Goal: Task Accomplishment & Management: Use online tool/utility

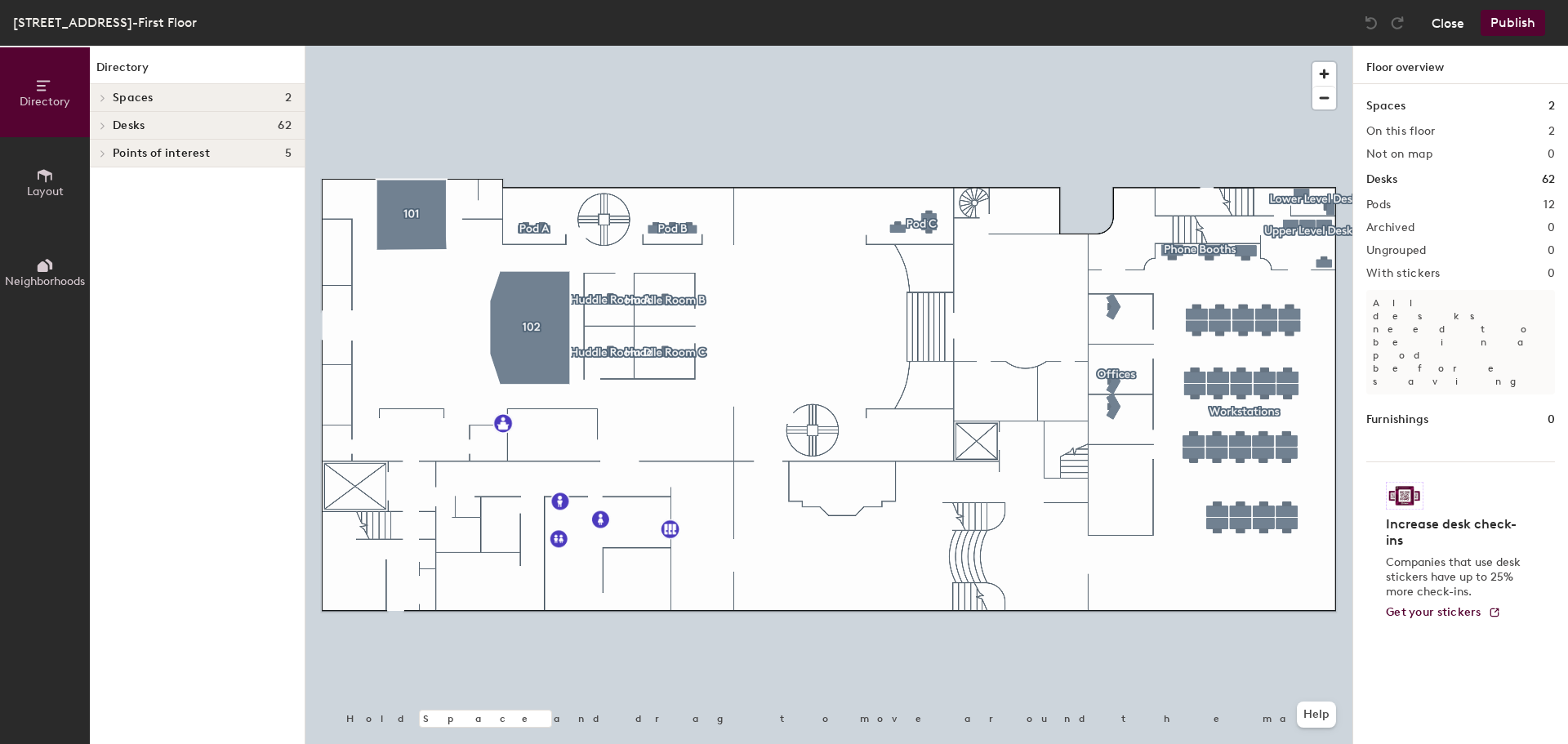
click at [1453, 25] on button "Close" at bounding box center [1447, 23] width 33 height 26
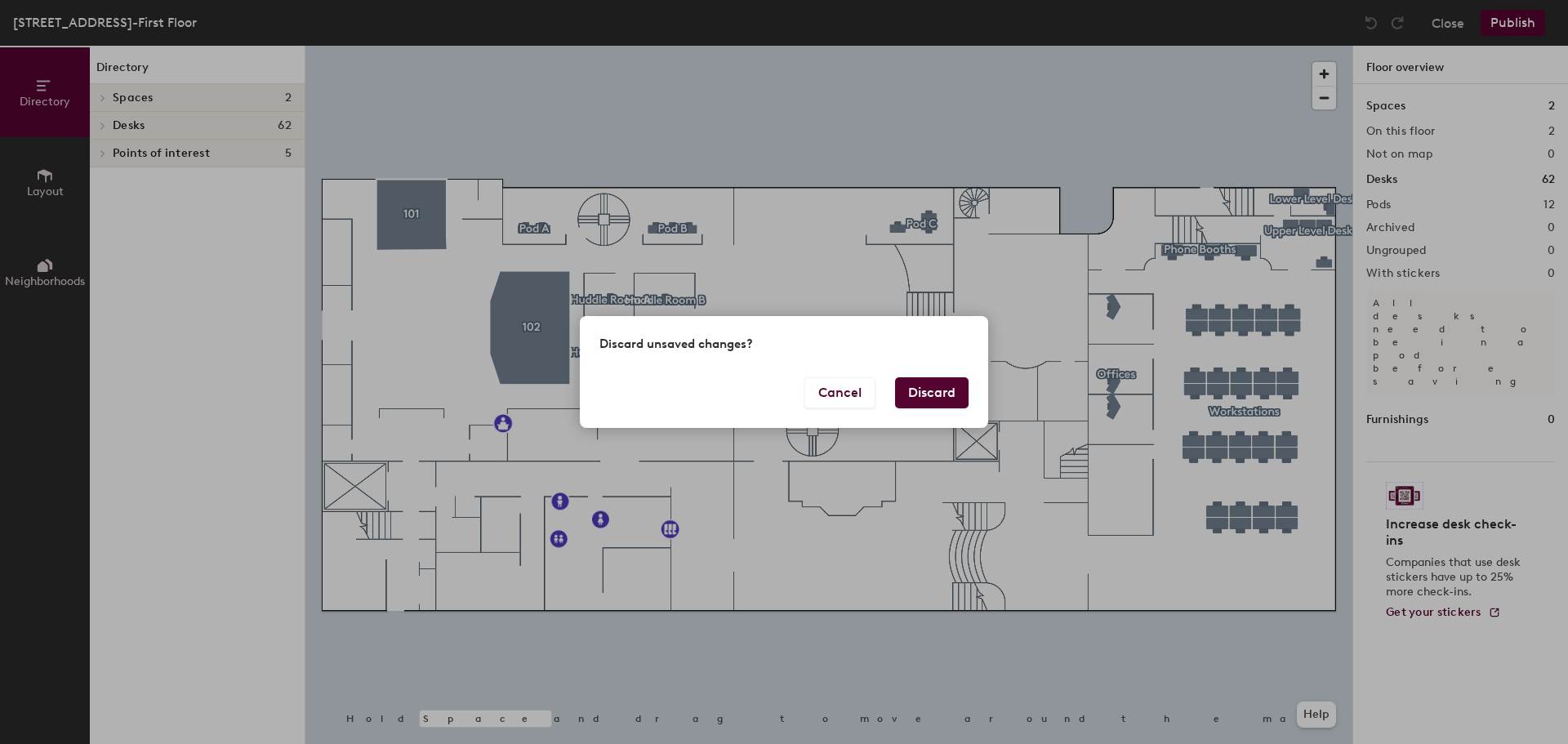
click at [940, 385] on button "Discard" at bounding box center [931, 393] width 74 height 31
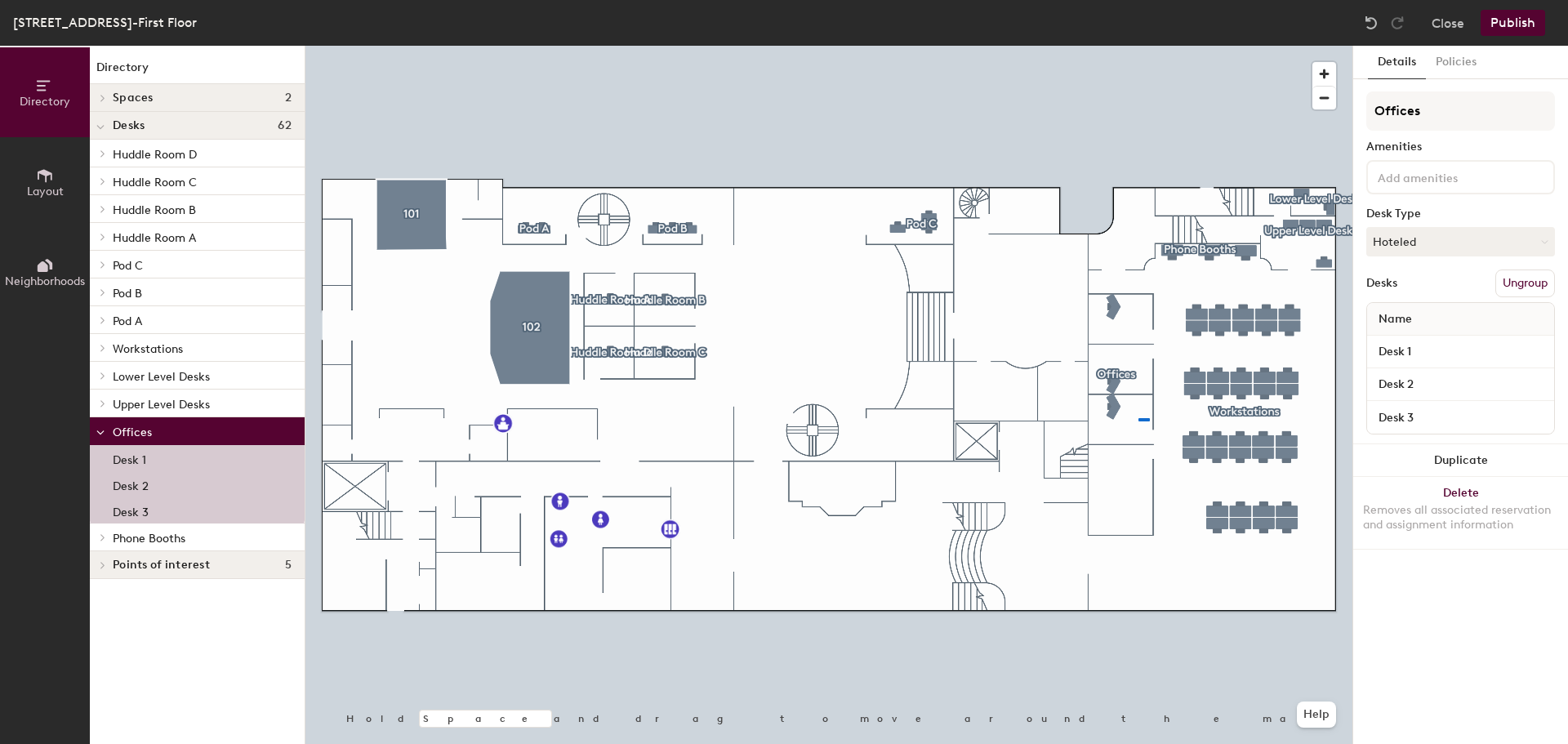
click at [1138, 46] on div at bounding box center [829, 46] width 1046 height 0
click at [1442, 242] on button "Hoteled" at bounding box center [1460, 242] width 188 height 30
click at [1427, 296] on div "Assigned" at bounding box center [1448, 293] width 163 height 24
click at [1401, 257] on div "Offices Amenities Desk Type Assigned Desks Ungroup Name Desk 1 Desk 2 Desk 3" at bounding box center [1460, 267] width 188 height 352
click at [1403, 247] on button "Assigned" at bounding box center [1460, 242] width 188 height 30
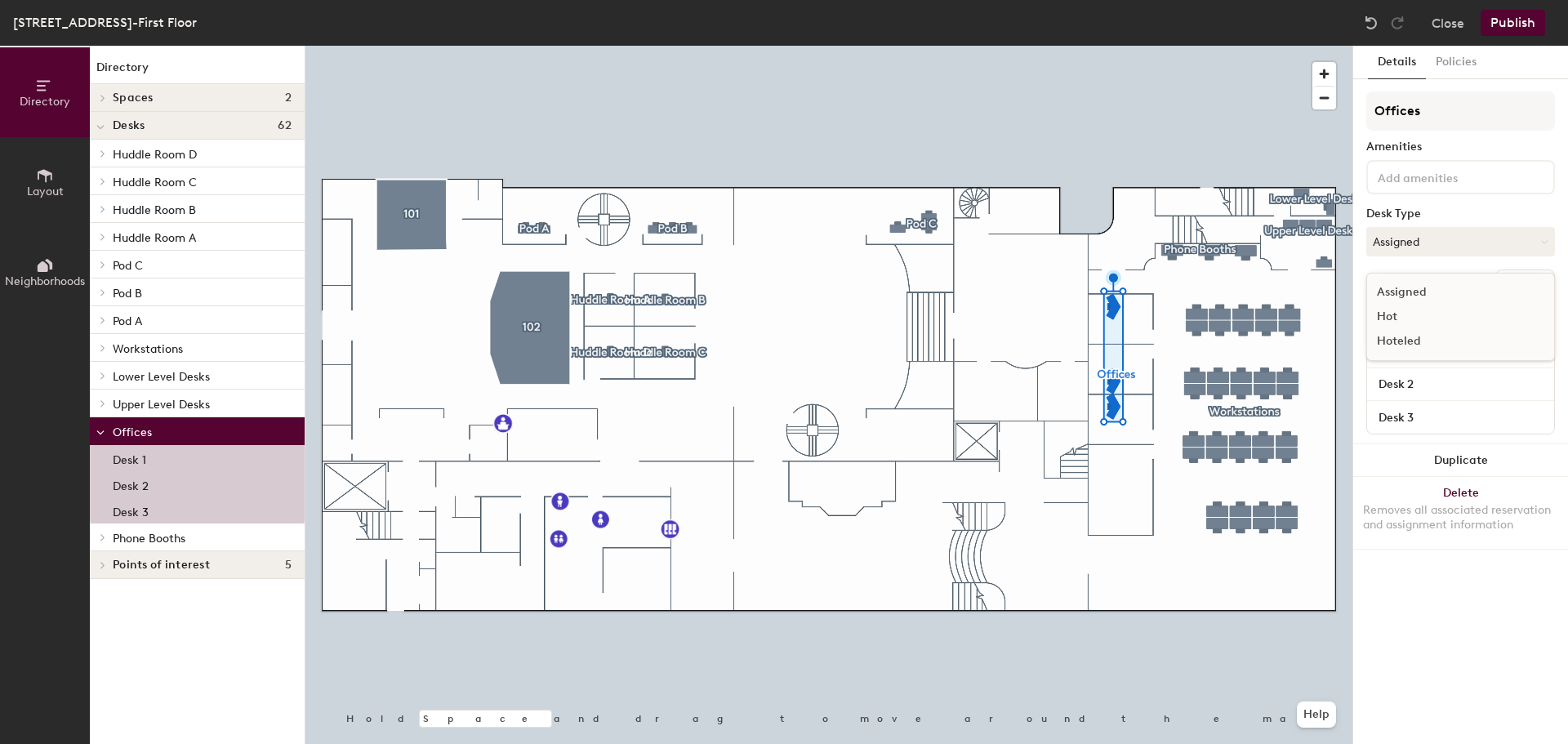
click at [1362, 430] on div "Details Policies Offices Amenities Desk Type Assigned Assigned Hot Hoteled Desk…" at bounding box center [1460, 395] width 214 height 699
click at [1513, 286] on button "Ungroup" at bounding box center [1525, 284] width 60 height 28
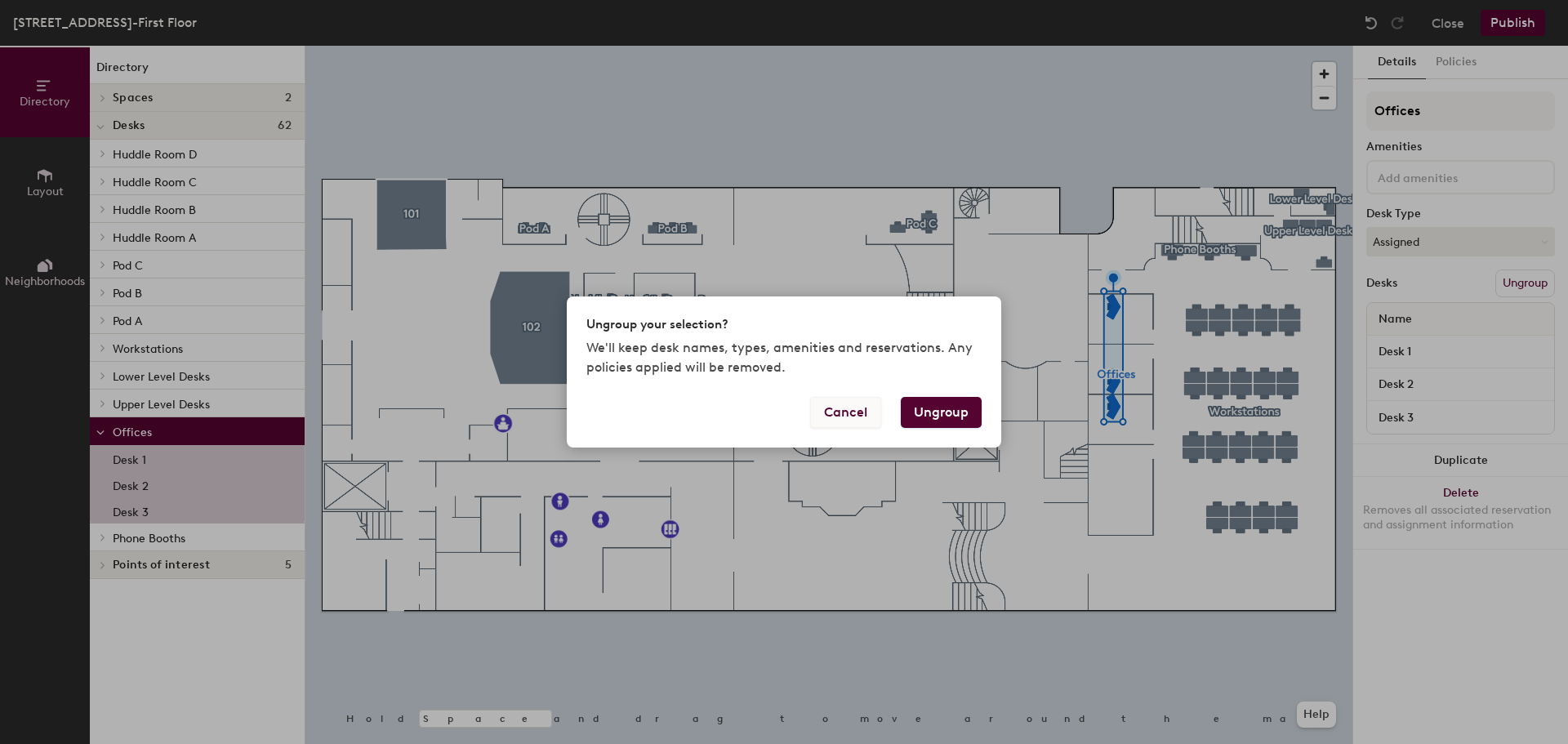
click at [834, 417] on button "Cancel" at bounding box center [845, 412] width 71 height 31
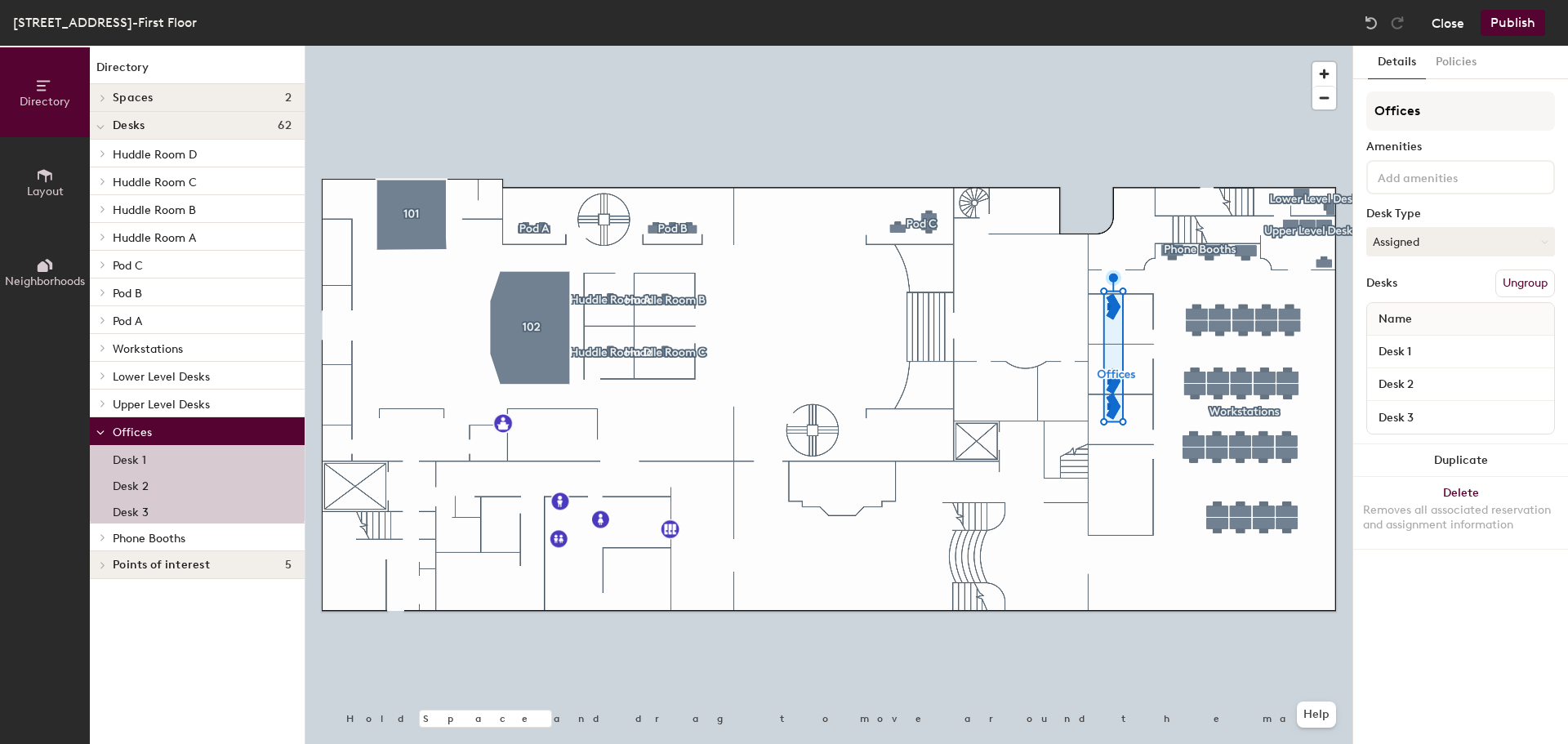
click at [1442, 23] on button "Close" at bounding box center [1447, 23] width 33 height 26
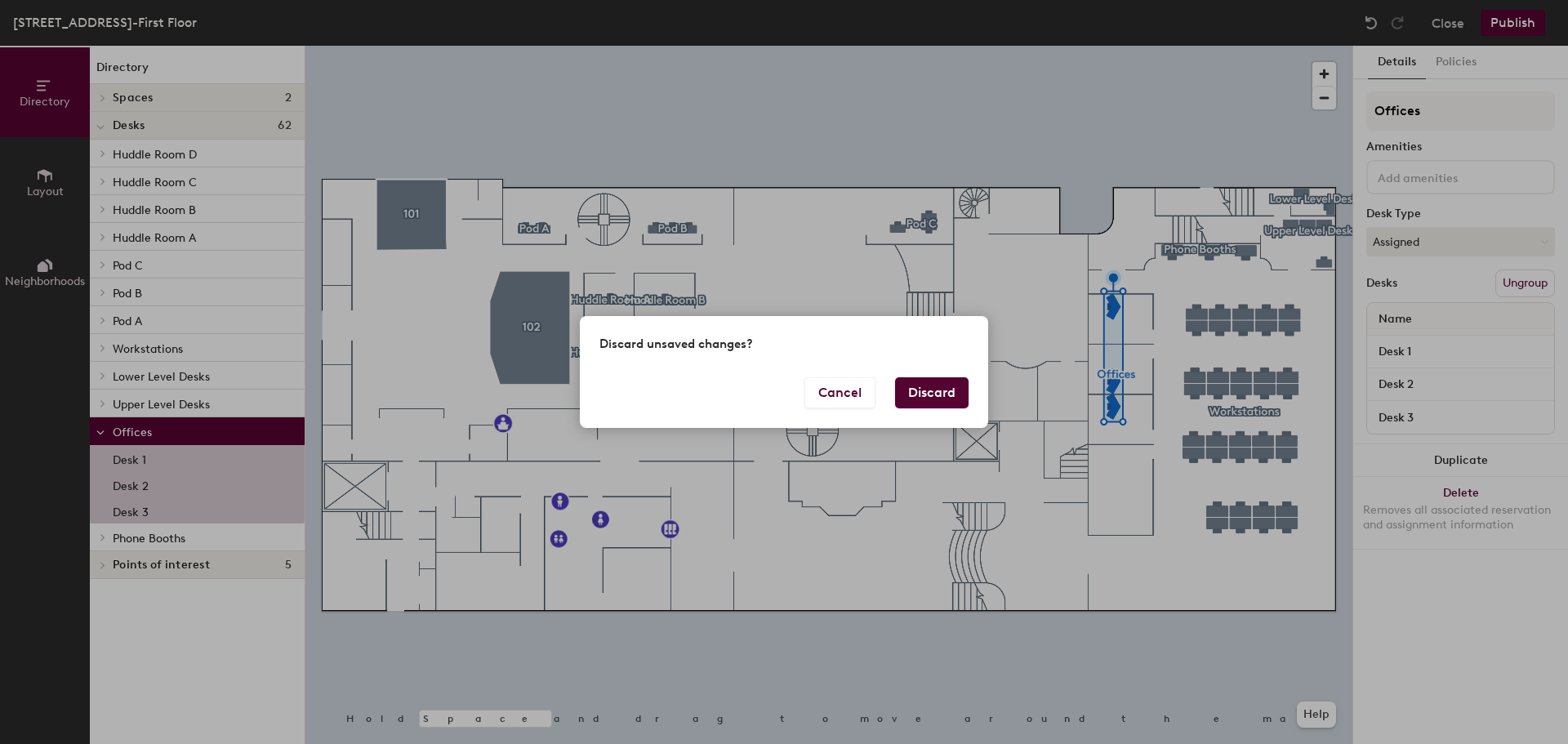
click at [955, 389] on button "Discard" at bounding box center [931, 393] width 74 height 31
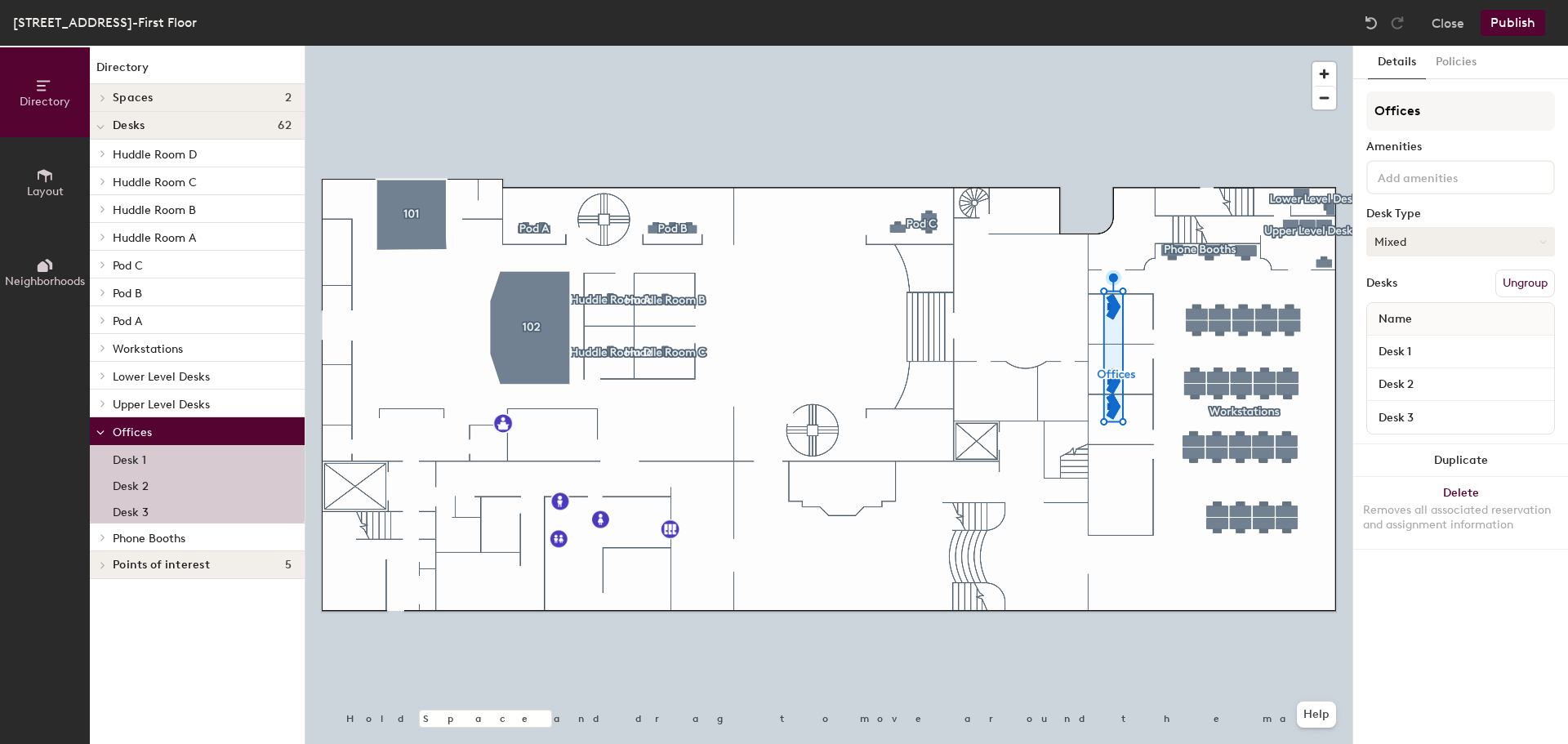
click at [1453, 246] on button "Mixed" at bounding box center [1460, 242] width 188 height 30
click at [1403, 380] on input "Desk 2" at bounding box center [1460, 385] width 180 height 23
click at [1506, 239] on button "Mixed" at bounding box center [1460, 242] width 188 height 30
click at [1419, 296] on div "Assigned" at bounding box center [1448, 293] width 163 height 24
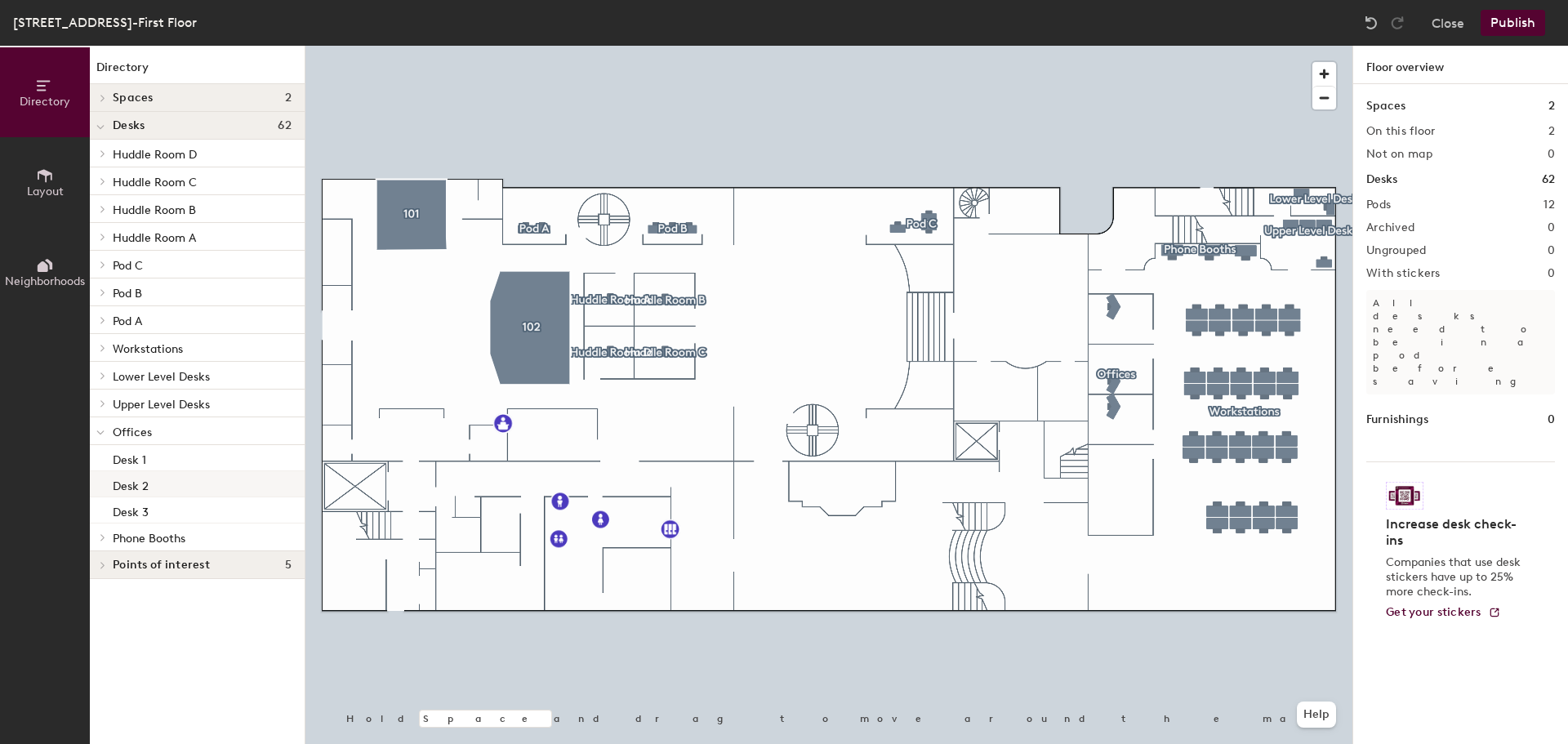
click at [133, 478] on p "Desk 2" at bounding box center [130, 484] width 36 height 19
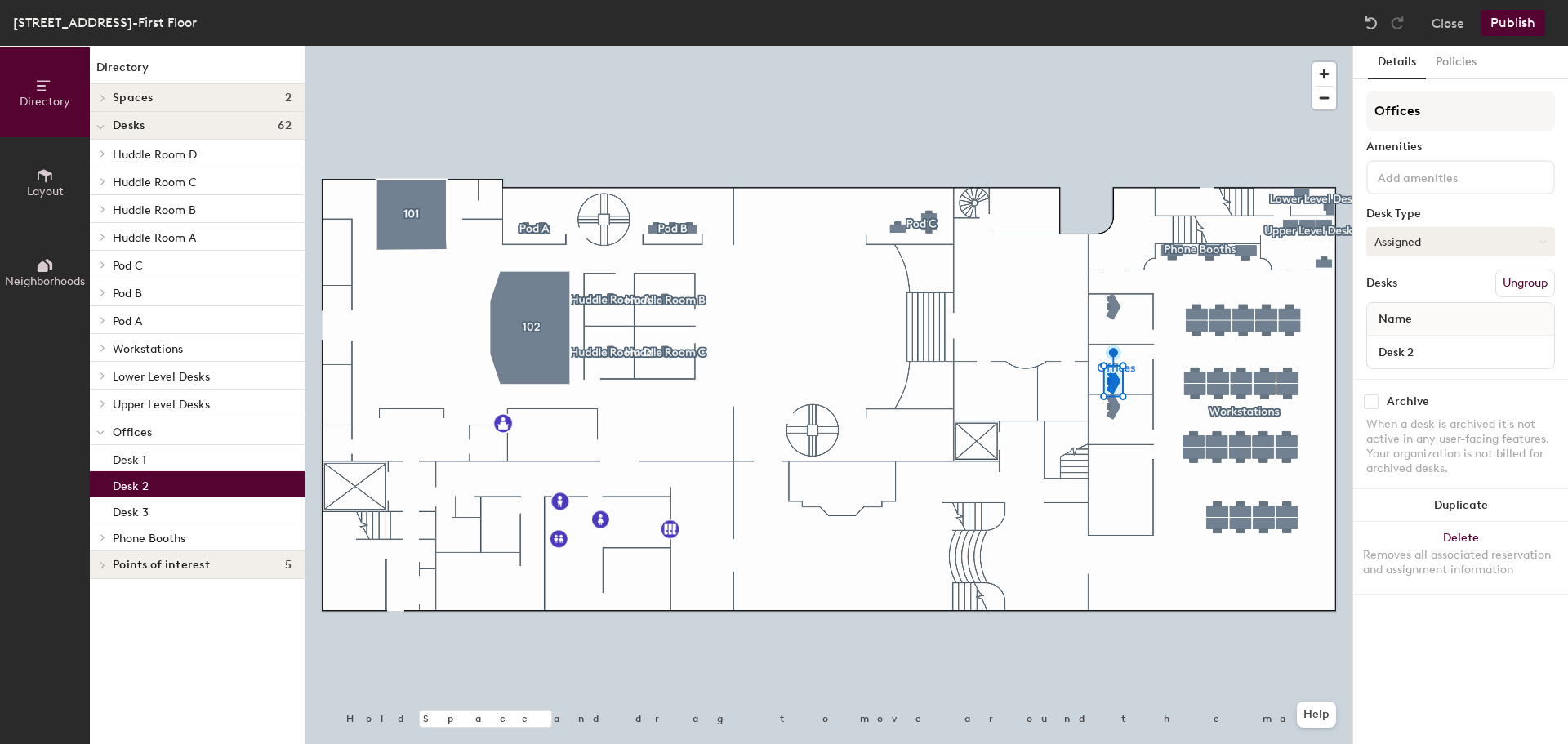
click at [1417, 231] on button "Assigned" at bounding box center [1460, 242] width 188 height 30
click at [1444, 210] on div "Desk Type" at bounding box center [1460, 214] width 188 height 13
click at [1511, 15] on button "Publish" at bounding box center [1512, 23] width 64 height 26
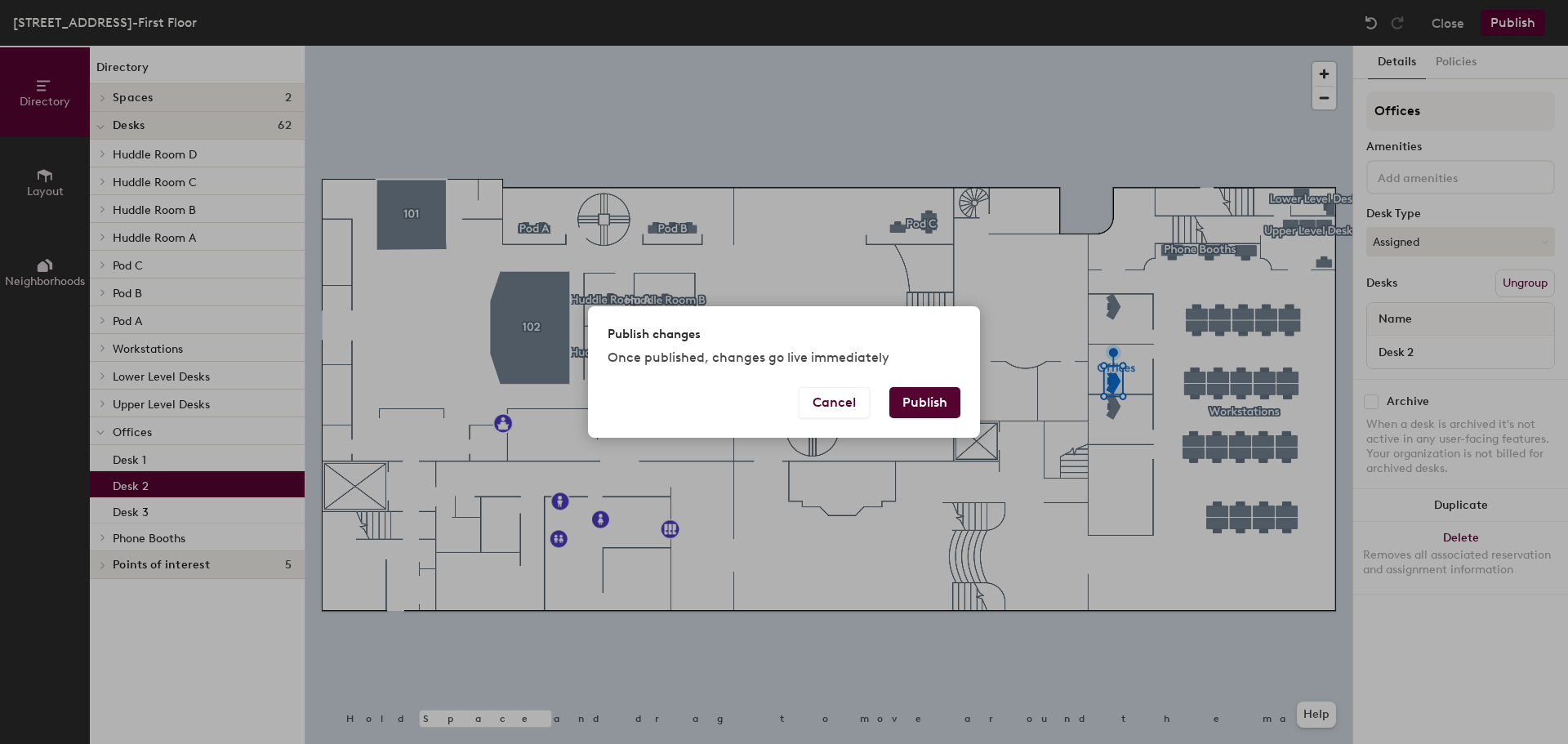
click at [917, 413] on button "Publish" at bounding box center [925, 403] width 71 height 31
